Goal: Task Accomplishment & Management: Manage account settings

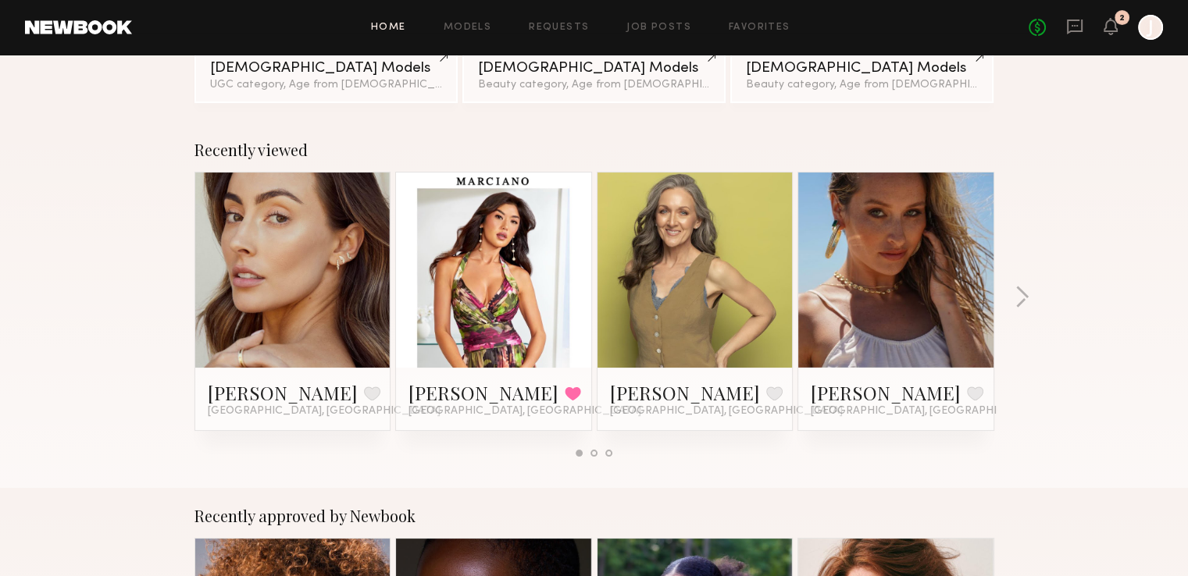
scroll to position [156, 0]
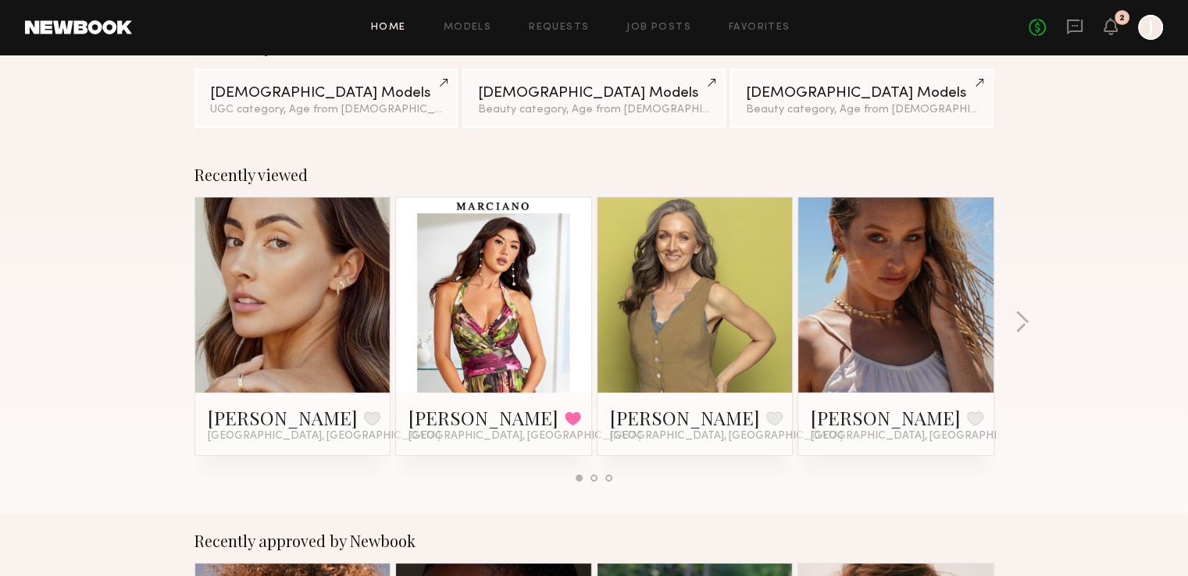
click at [668, 307] on link at bounding box center [694, 295] width 95 height 195
click at [328, 284] on link at bounding box center [292, 295] width 95 height 195
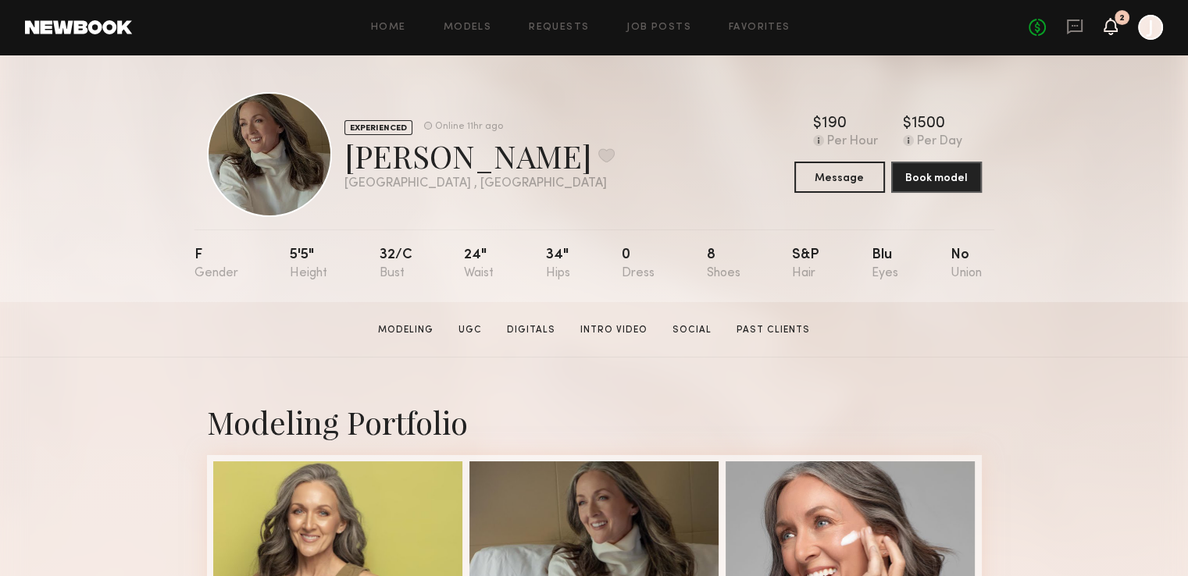
click at [1110, 26] on icon at bounding box center [1110, 25] width 12 height 11
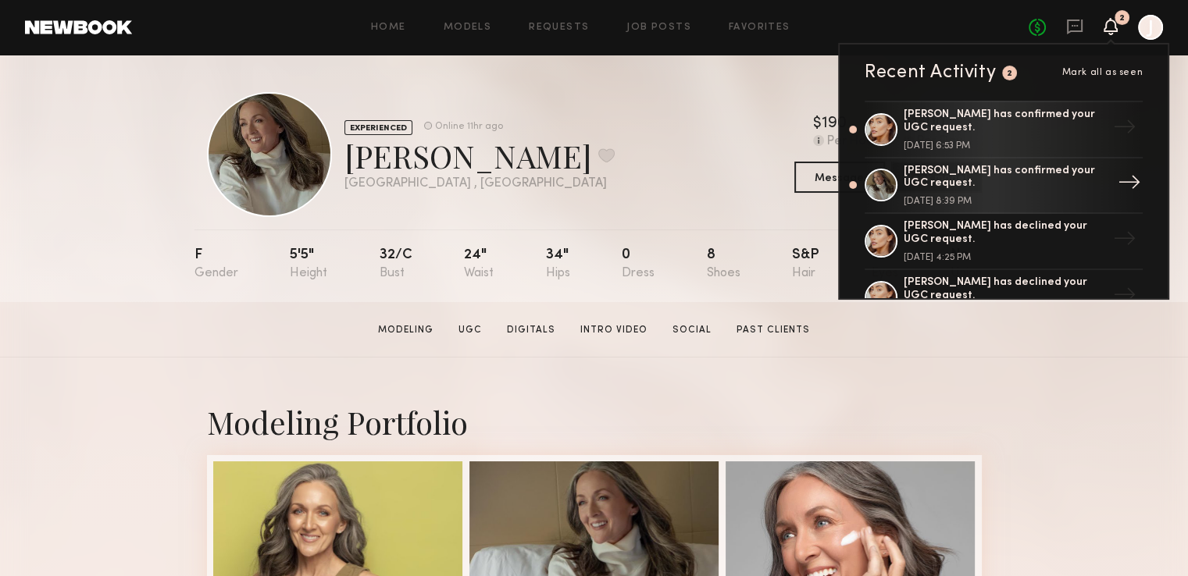
click at [1050, 190] on div "Alexis K. has confirmed your UGC request. September 15, 2025 @ 8:39 PM" at bounding box center [1005, 186] width 203 height 42
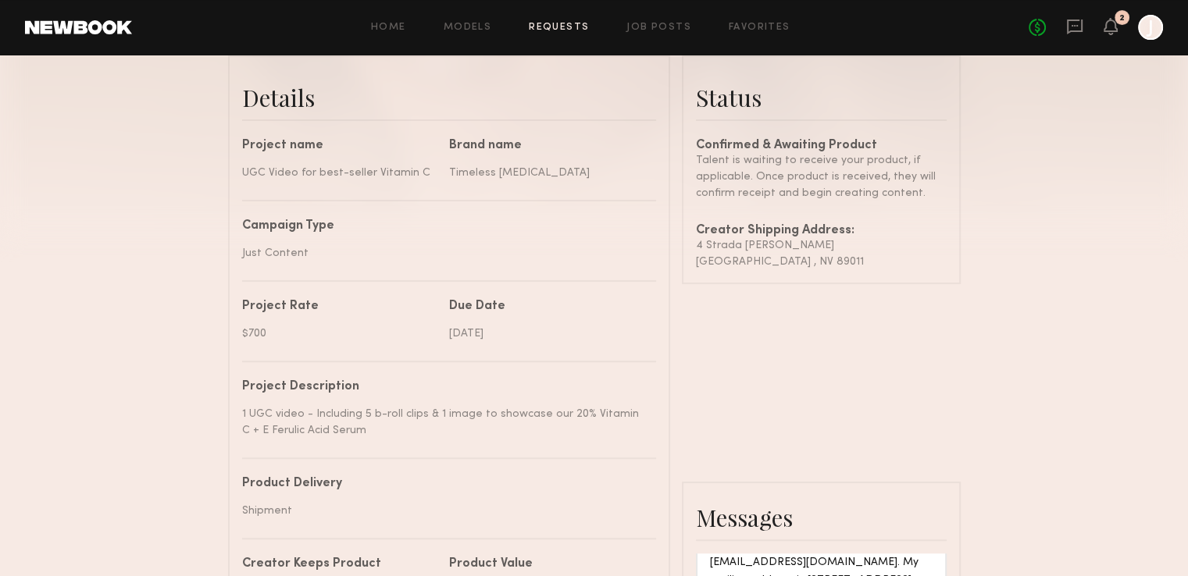
scroll to position [469, 0]
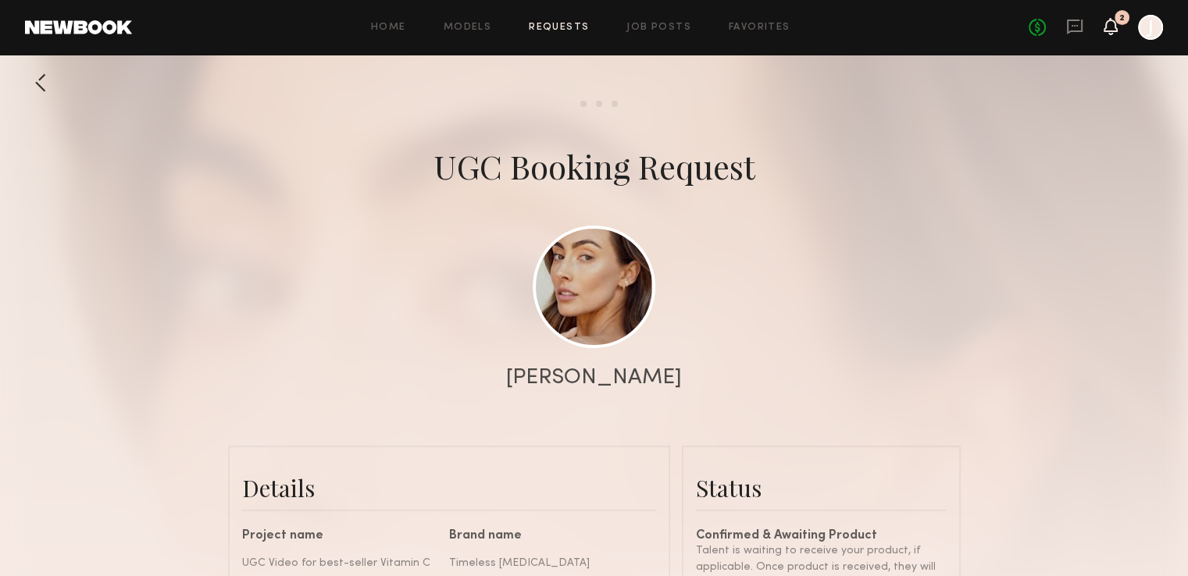
click at [1115, 28] on icon at bounding box center [1110, 25] width 12 height 11
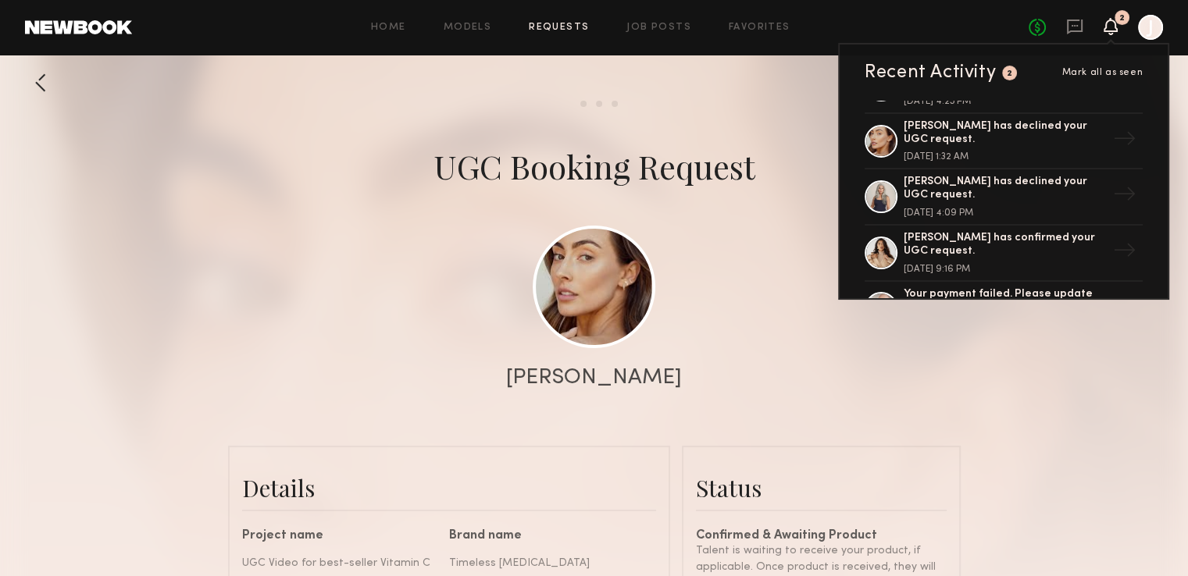
scroll to position [234, 0]
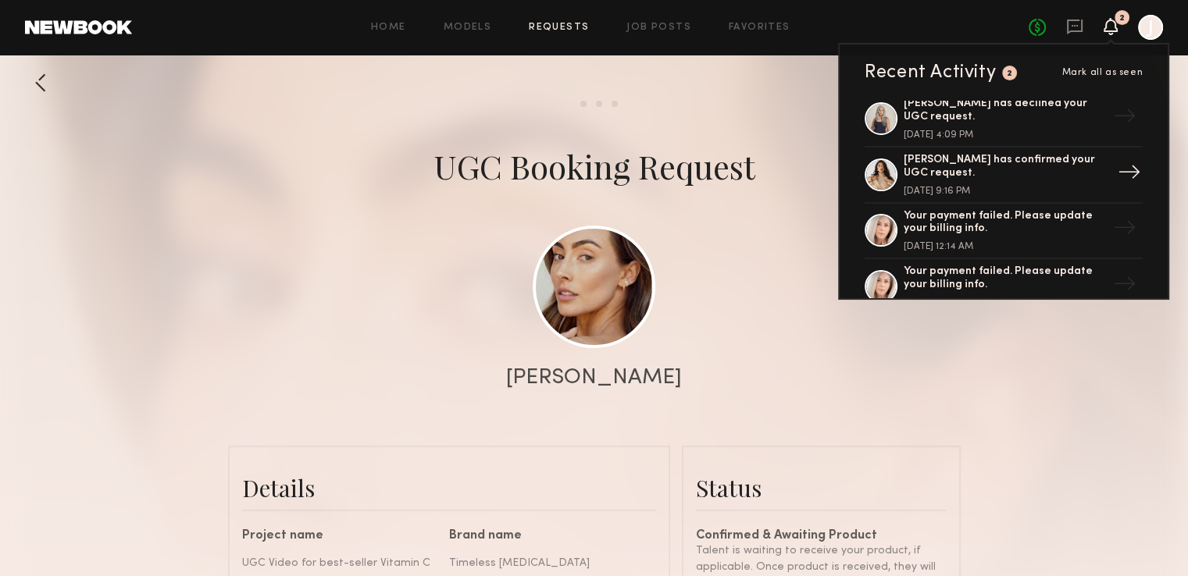
click at [978, 179] on div "[PERSON_NAME] has confirmed your UGC request. [DATE] 9:16 PM" at bounding box center [1005, 175] width 203 height 42
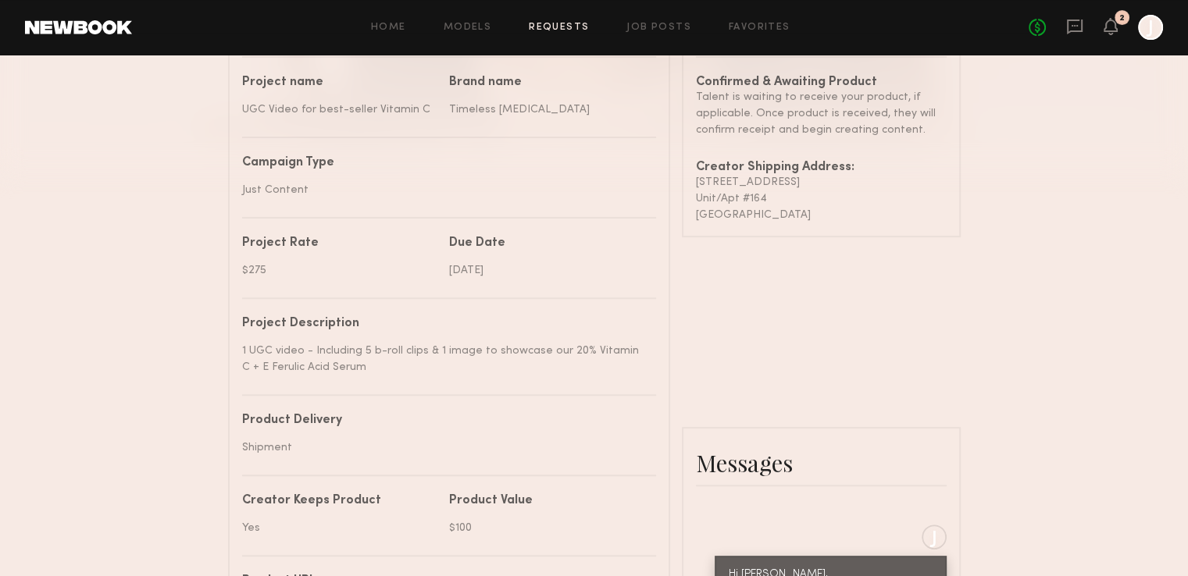
scroll to position [469, 0]
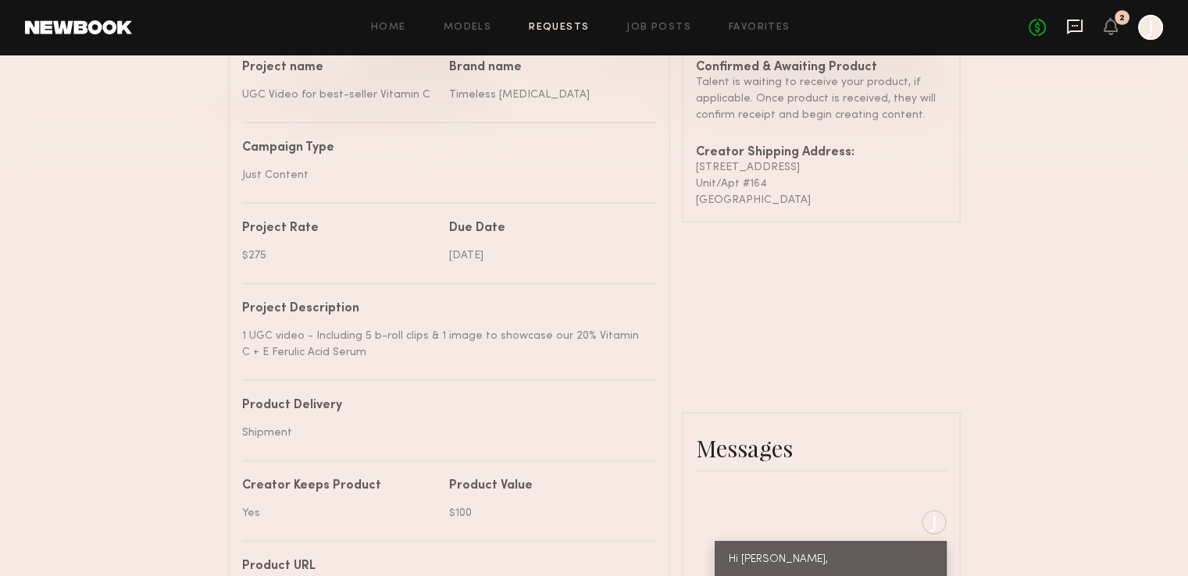
click at [1076, 27] on icon at bounding box center [1074, 26] width 17 height 17
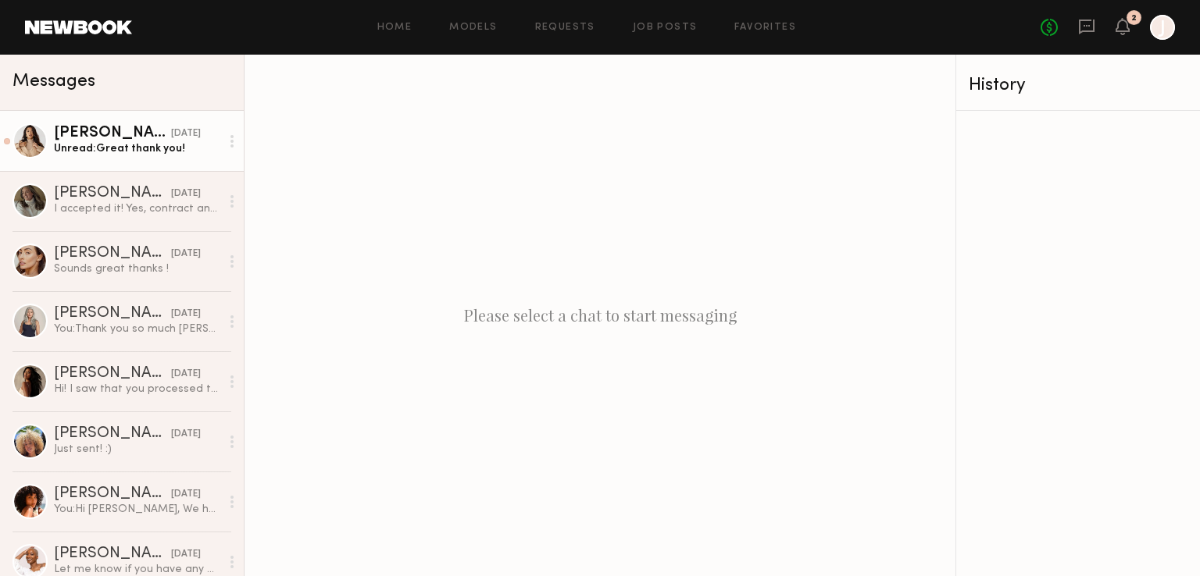
click at [146, 156] on div "Unread: Great thank you!" at bounding box center [137, 148] width 166 height 15
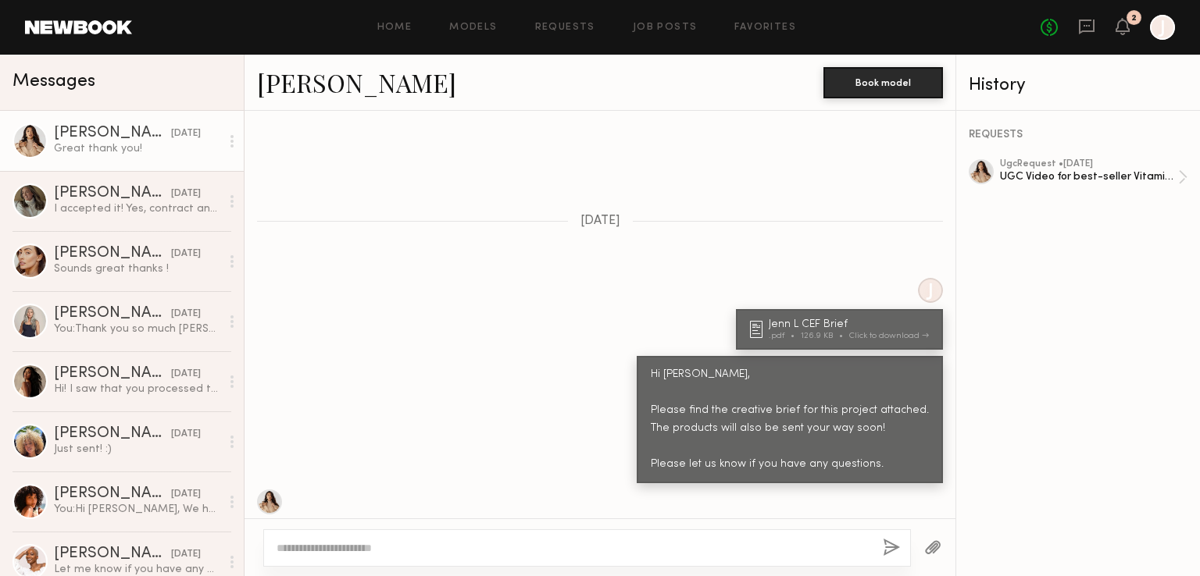
scroll to position [625, 0]
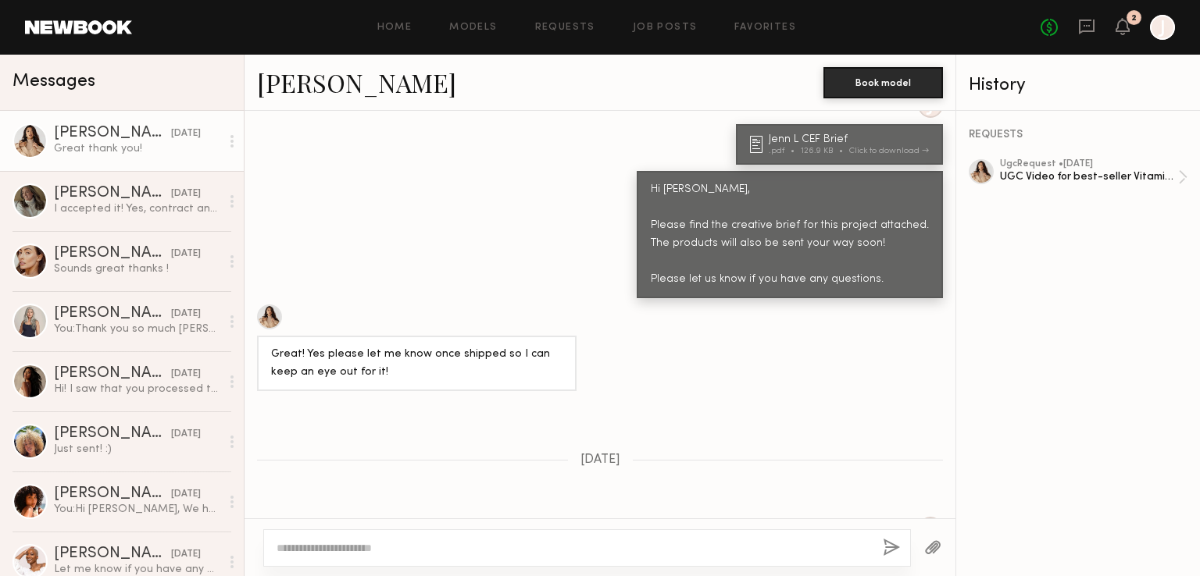
click at [1062, 158] on div "REQUESTS ugc Request • [DATE] UGC Video for best-seller Vitamin C" at bounding box center [1078, 343] width 244 height 465
click at [1062, 169] on div "ugc Request • [DATE]" at bounding box center [1089, 164] width 178 height 10
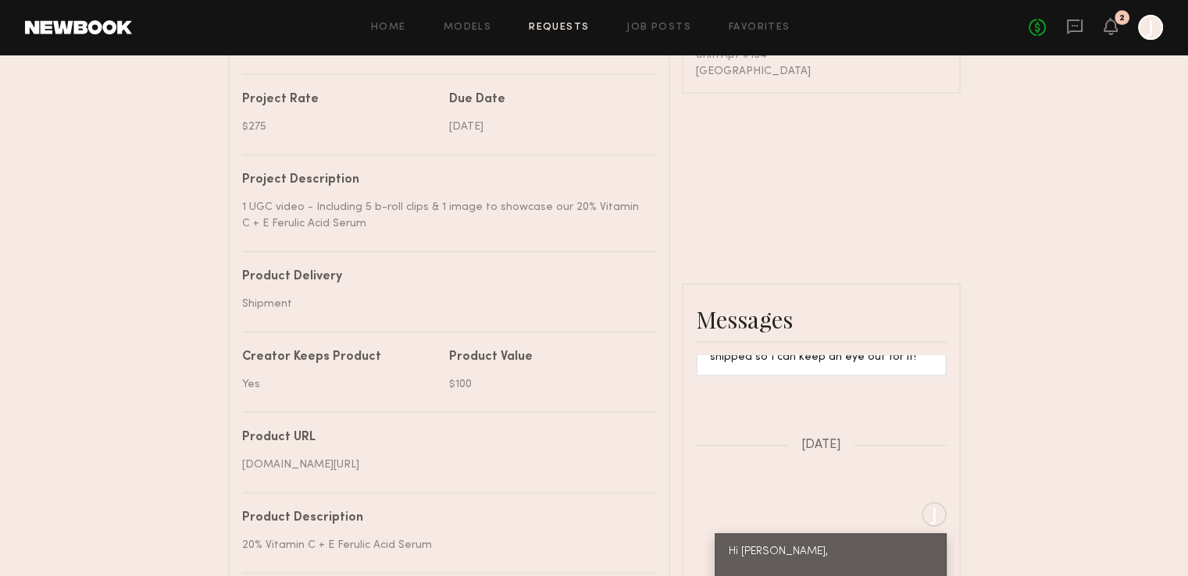
scroll to position [625, 0]
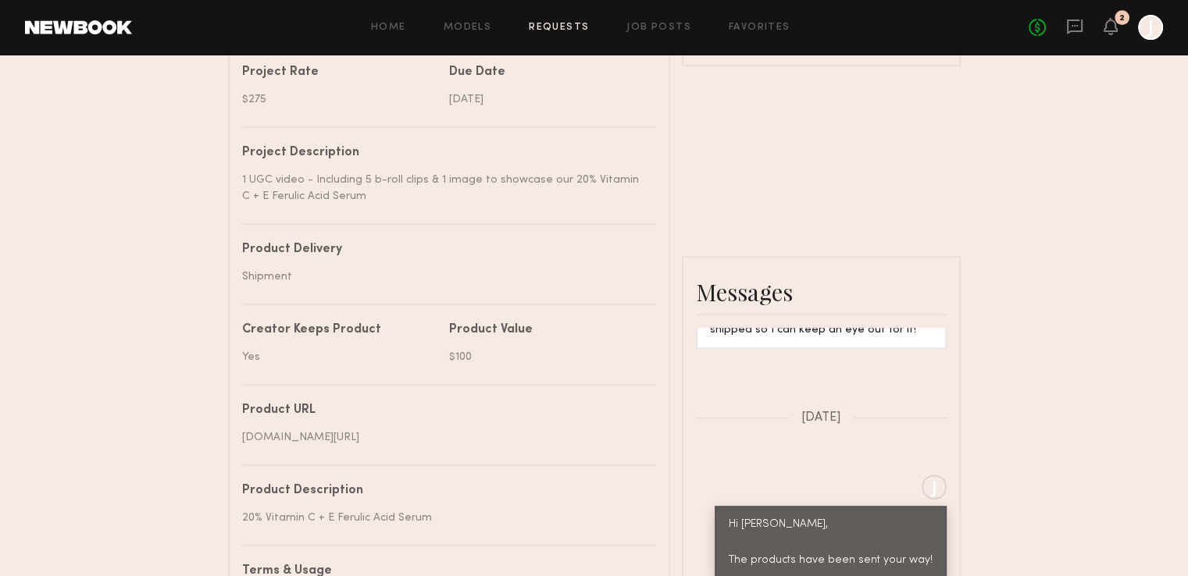
click at [278, 108] on div "$275" at bounding box center [339, 99] width 195 height 16
copy div "$275"
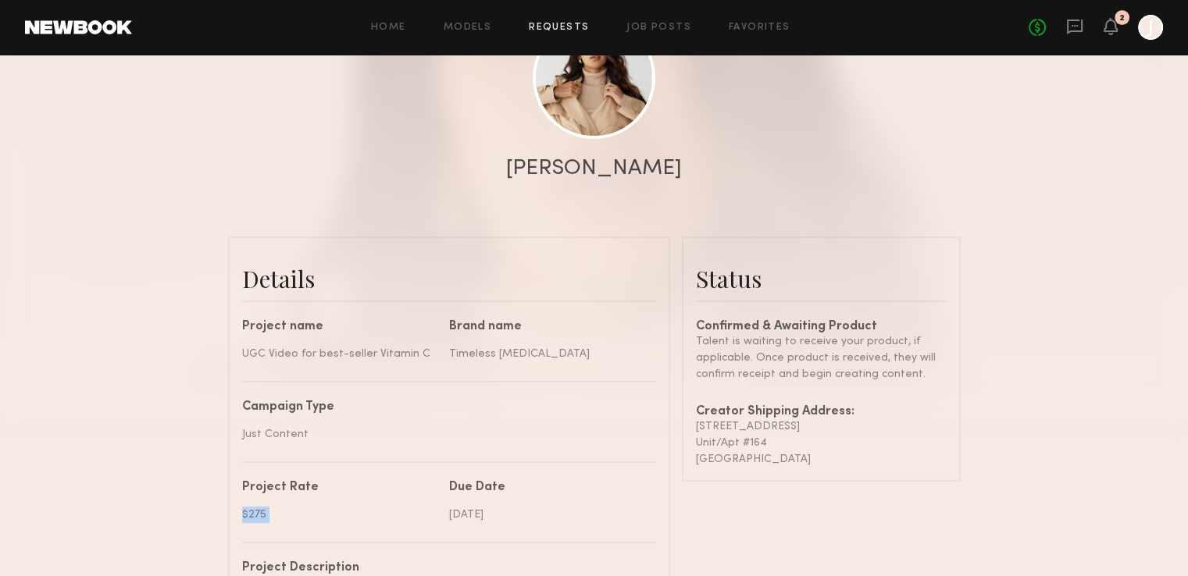
scroll to position [78, 0]
